Goal: Navigation & Orientation: Find specific page/section

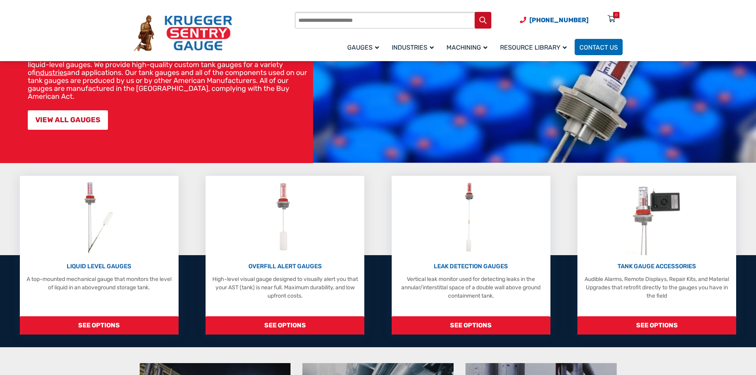
scroll to position [40, 0]
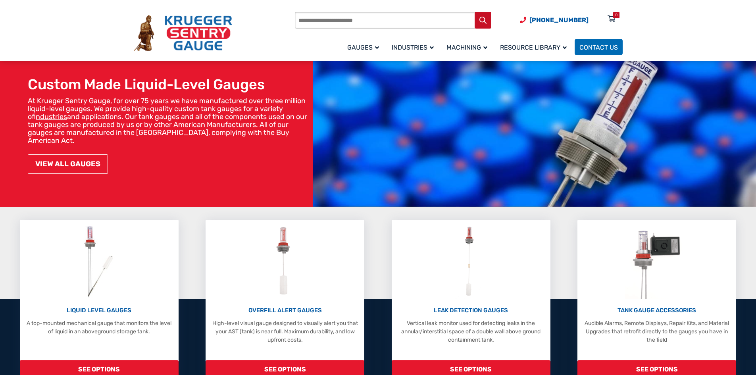
click at [84, 154] on link "VIEW ALL GAUGES" at bounding box center [68, 163] width 80 height 19
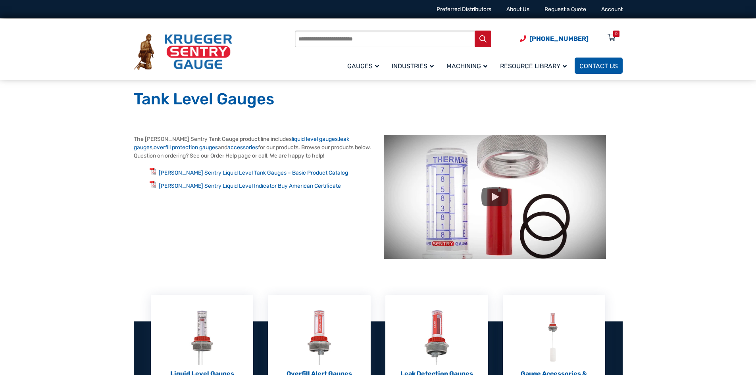
click at [594, 67] on span "Contact Us" at bounding box center [598, 66] width 38 height 8
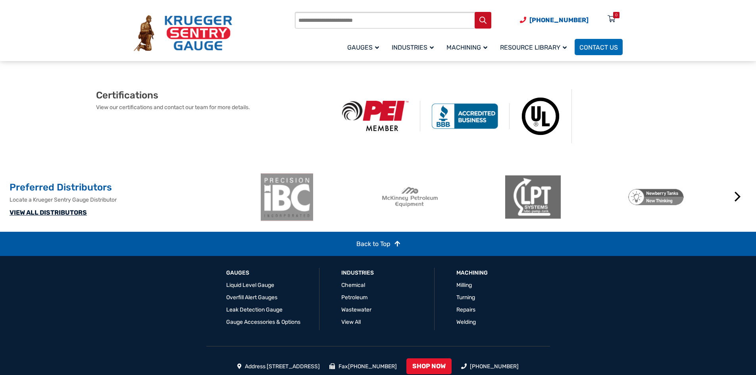
scroll to position [554, 0]
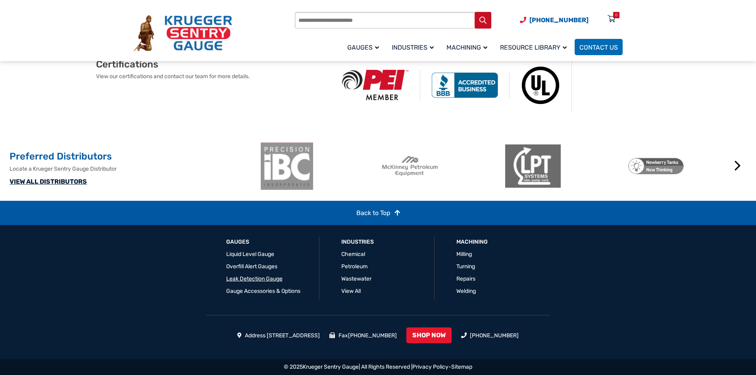
click at [253, 279] on link "Leak Detection Gauge" at bounding box center [254, 278] width 56 height 7
